Goal: Task Accomplishment & Management: Manage account settings

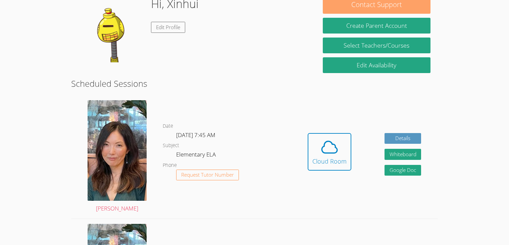
scroll to position [106, 0]
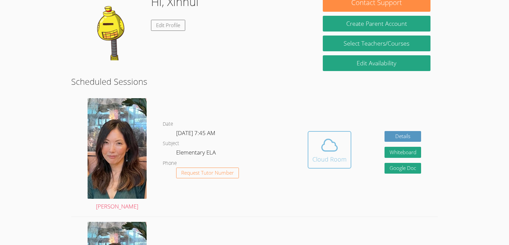
click at [327, 159] on div "Cloud Room" at bounding box center [330, 159] width 34 height 9
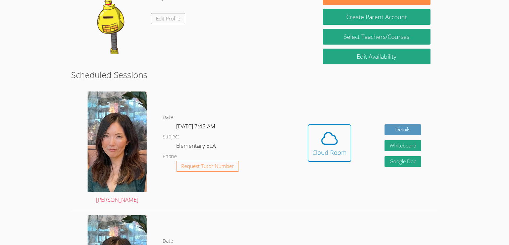
scroll to position [19, 0]
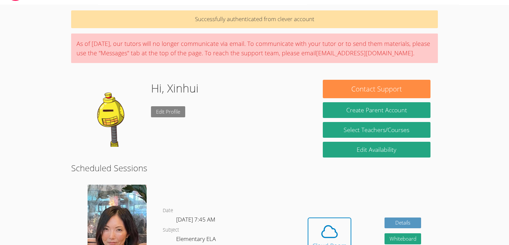
click at [173, 110] on link "Edit Profile" at bounding box center [168, 111] width 34 height 11
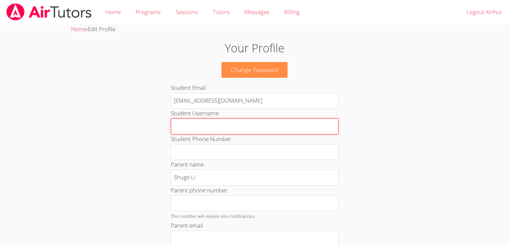
click at [198, 127] on input "Student Username" at bounding box center [255, 127] width 168 height 16
type input "[PERSON_NAME]"
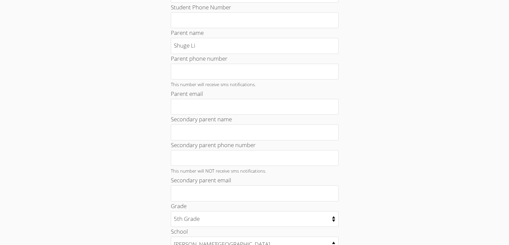
scroll to position [322, 0]
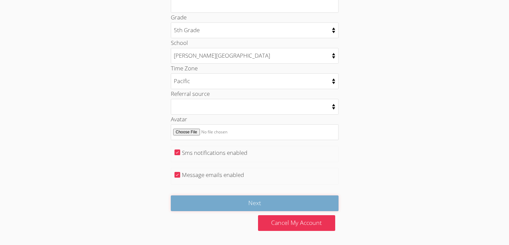
click at [294, 203] on input "Next" at bounding box center [255, 204] width 168 height 16
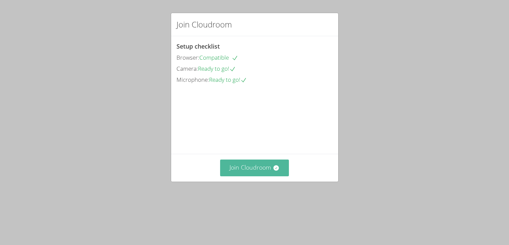
click at [248, 176] on button "Join Cloudroom" at bounding box center [254, 168] width 69 height 16
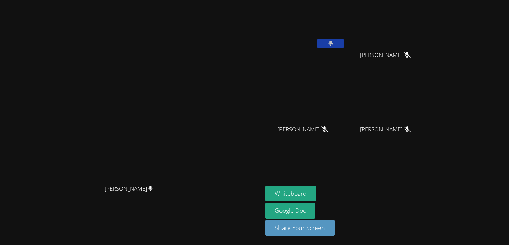
click at [344, 44] on button at bounding box center [330, 43] width 27 height 8
click at [316, 190] on button "Whiteboard" at bounding box center [291, 194] width 51 height 16
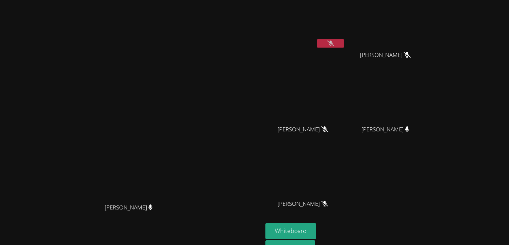
click at [344, 43] on button at bounding box center [330, 43] width 27 height 8
click at [344, 46] on button at bounding box center [330, 43] width 27 height 8
click at [344, 42] on button at bounding box center [330, 43] width 27 height 8
click at [344, 43] on button at bounding box center [330, 43] width 27 height 8
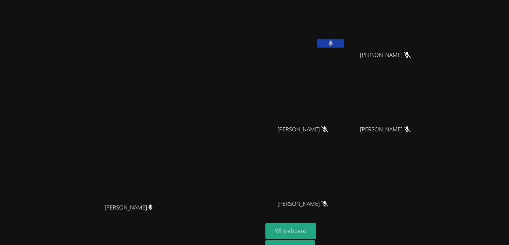
click at [344, 42] on button at bounding box center [330, 43] width 27 height 8
click at [344, 47] on button at bounding box center [330, 43] width 27 height 8
click at [333, 43] on icon at bounding box center [331, 44] width 4 height 6
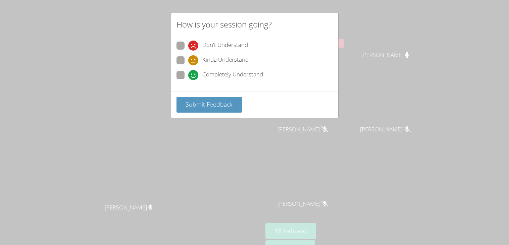
click at [188, 80] on span at bounding box center [188, 80] width 0 height 0
click at [188, 75] on input "Completely Understand" at bounding box center [191, 74] width 6 height 6
radio input "true"
click at [207, 103] on span "Submit Feedback" at bounding box center [209, 104] width 47 height 8
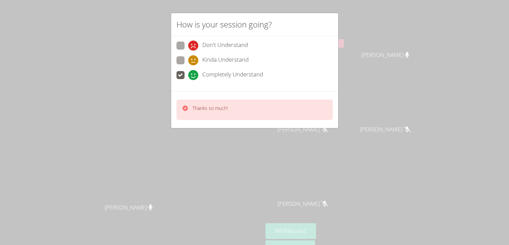
click at [186, 103] on div "Thanks so much!" at bounding box center [255, 110] width 156 height 20
click at [187, 106] on icon at bounding box center [185, 108] width 5 height 5
click at [186, 107] on icon at bounding box center [185, 108] width 5 height 5
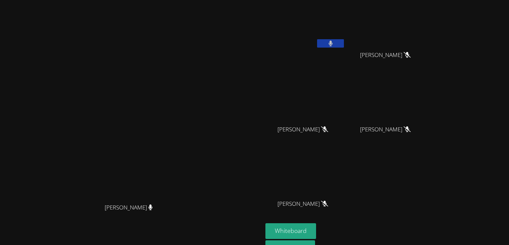
click at [344, 45] on button at bounding box center [330, 43] width 27 height 8
